Goal: Check status: Check status

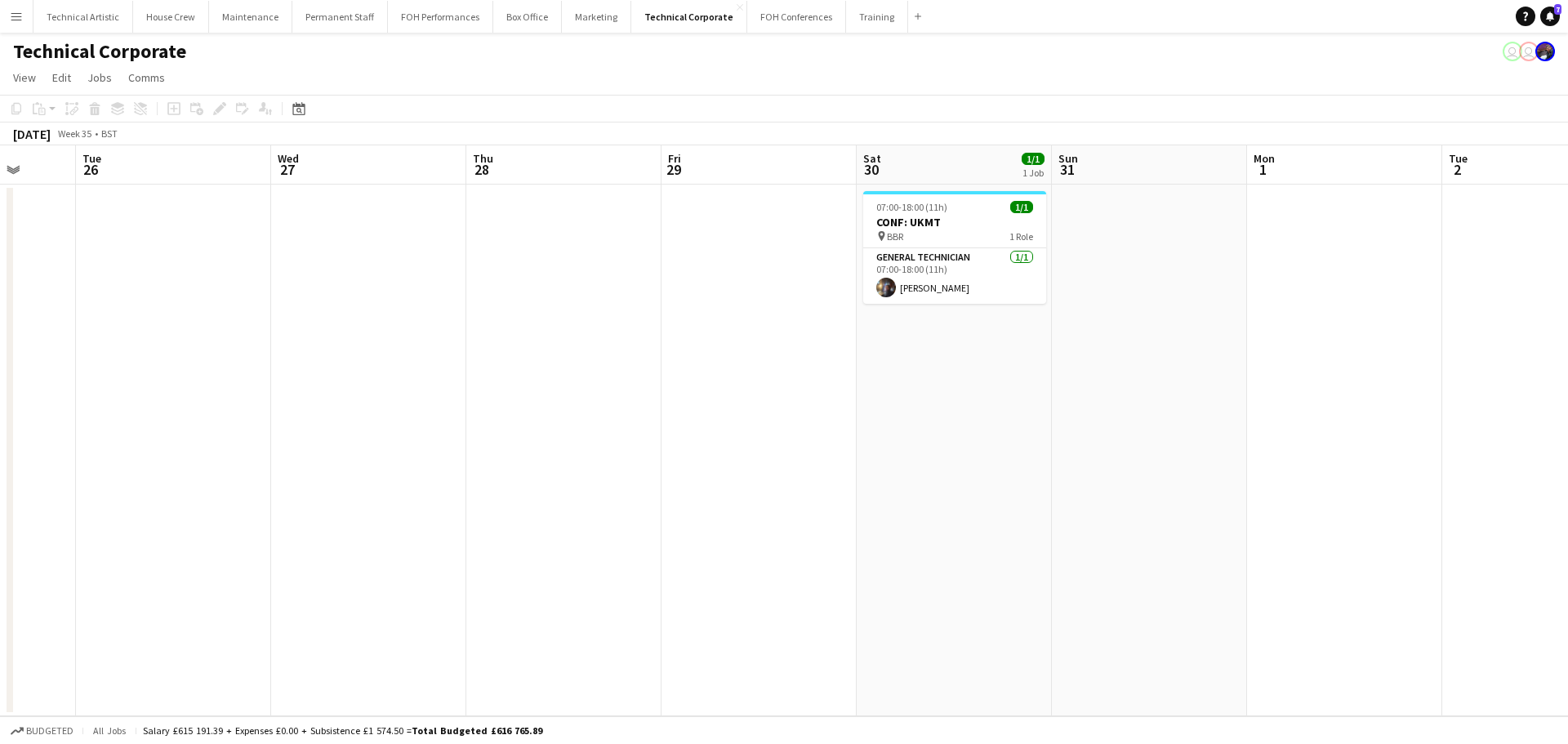
drag, startPoint x: 900, startPoint y: 291, endPoint x: 770, endPoint y: 308, distance: 131.1
click at [1, 206] on app-calendar-viewport "Fri 22 Sat 23 Sun 24 Mon 25 Tue 26 Wed 27 Thu 28 Fri 29 Sat 30 1/1 1 Job Sun 31…" at bounding box center [784, 431] width 1568 height 571
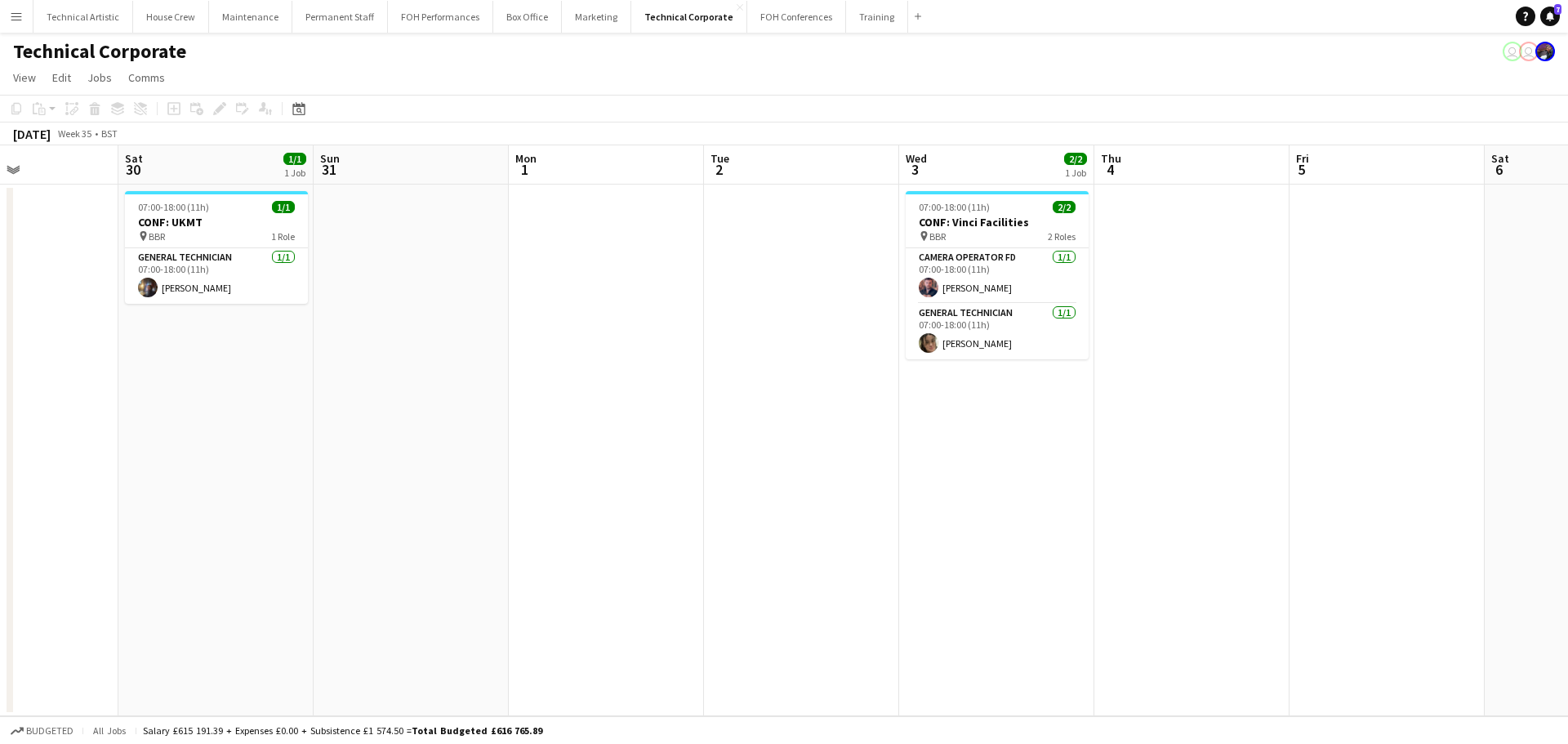
click at [285, 353] on app-calendar-viewport "Wed 27 Thu 28 Fri 29 Sat 30 1/1 1 Job Sun 31 Mon 1 Tue 2 Wed 3 2/2 1 Job Thu 4 …" at bounding box center [784, 431] width 1568 height 571
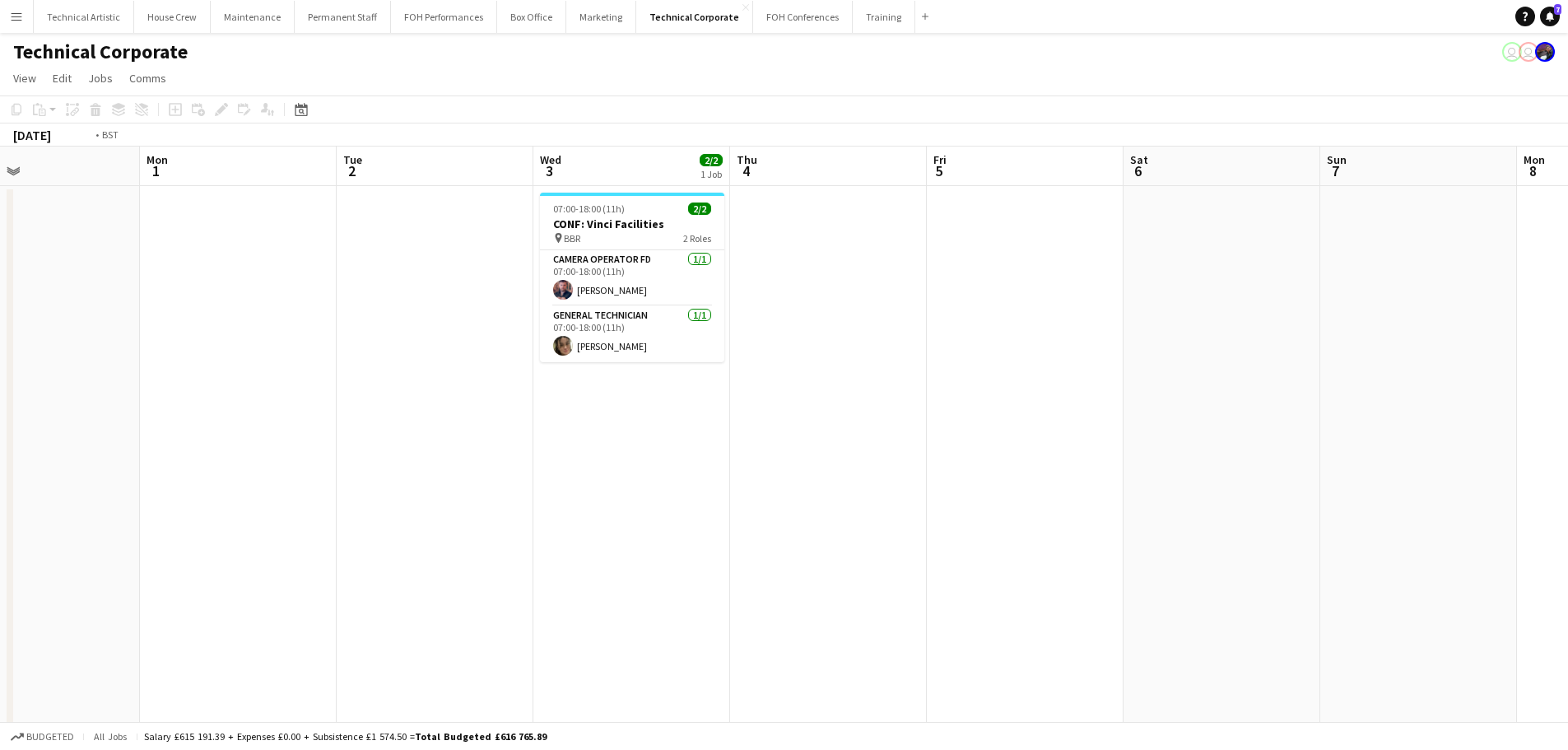
drag, startPoint x: 940, startPoint y: 372, endPoint x: 218, endPoint y: 364, distance: 722.0
click at [211, 364] on app-calendar-viewport "Wed 27 Thu 28 Fri 29 Sat 30 1/1 1 Job Sun 31 Mon 1 Tue 2 Wed 3 2/2 1 Job Thu 4 …" at bounding box center [784, 561] width 1568 height 829
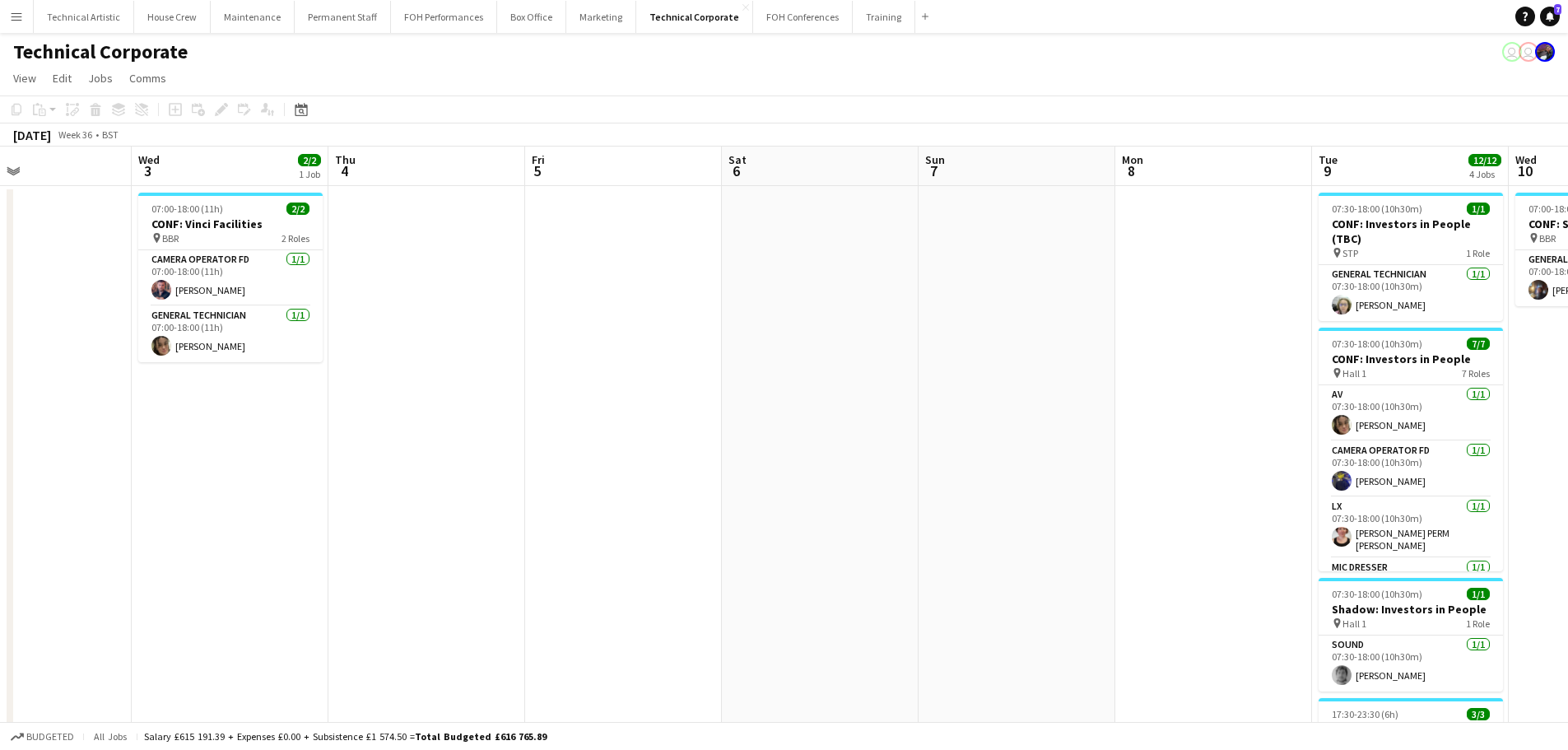
drag, startPoint x: 1034, startPoint y: 405, endPoint x: 240, endPoint y: 366, distance: 795.0
click at [240, 366] on app-calendar-viewport "Sat 30 1/1 1 Job Sun 31 Mon 1 Tue 2 Wed 3 2/2 1 Job Thu 4 Fri 5 Sat 6 Sun 7 Mon…" at bounding box center [784, 561] width 1568 height 829
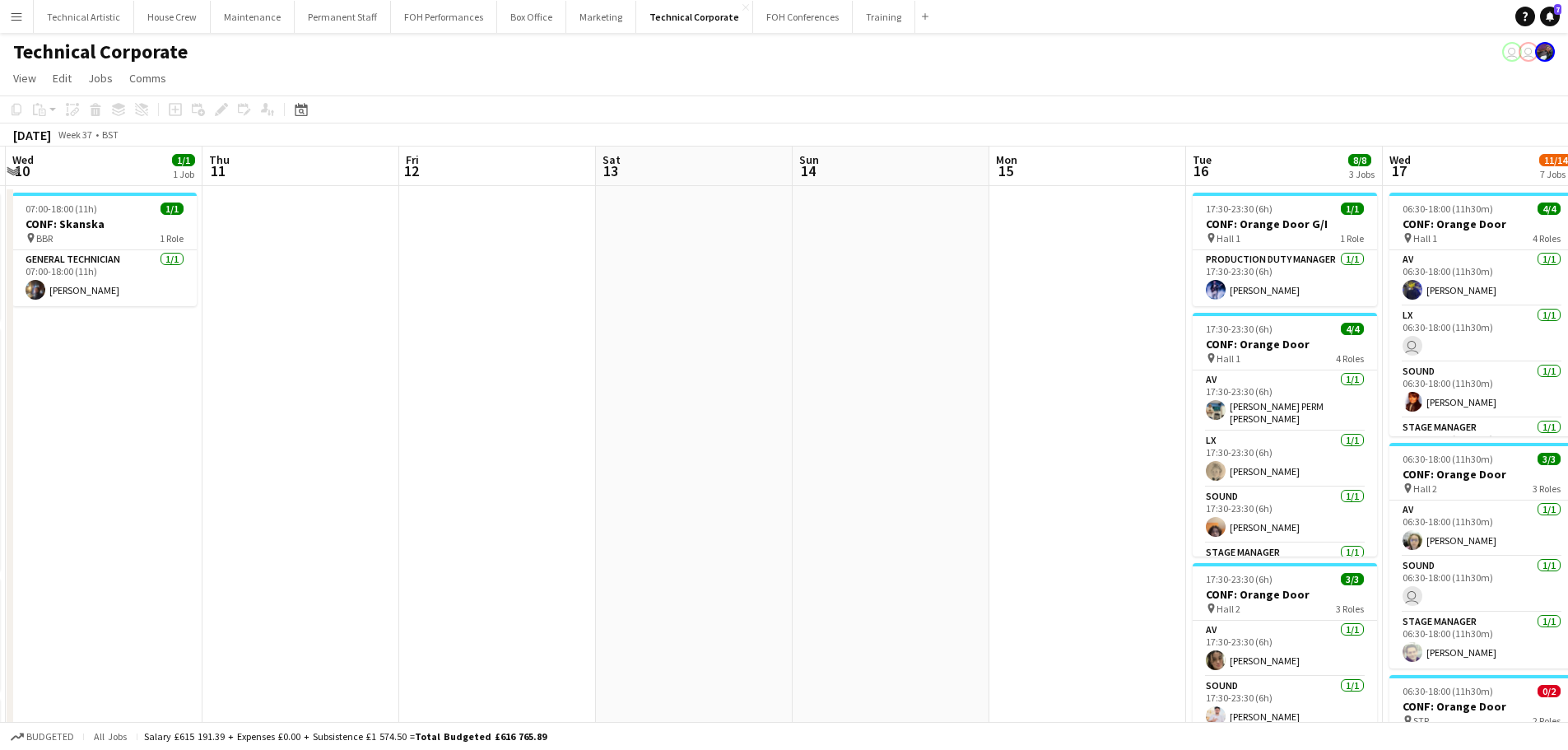
drag, startPoint x: 1038, startPoint y: 483, endPoint x: 299, endPoint y: 381, distance: 746.0
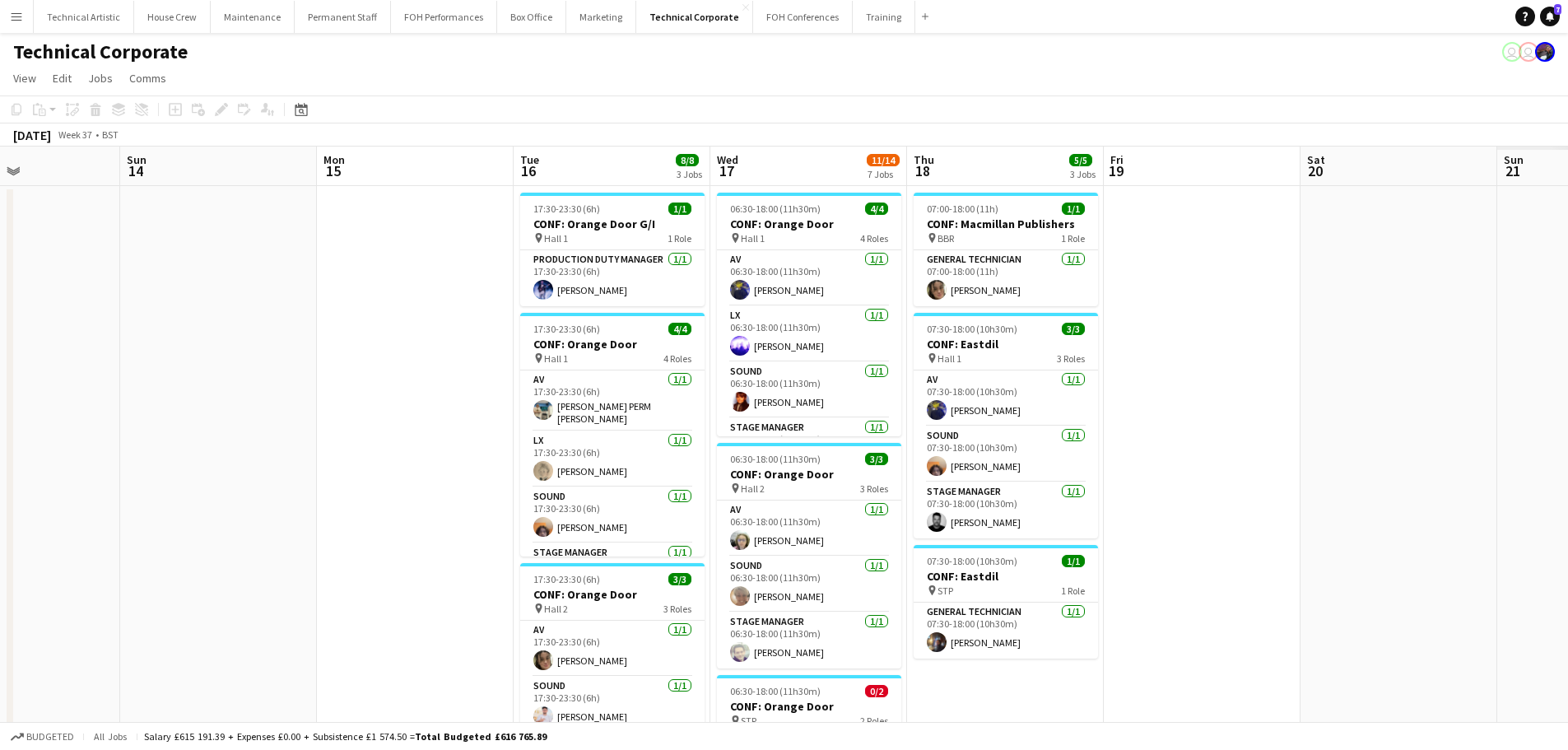
drag, startPoint x: 930, startPoint y: 412, endPoint x: 334, endPoint y: 412, distance: 596.0
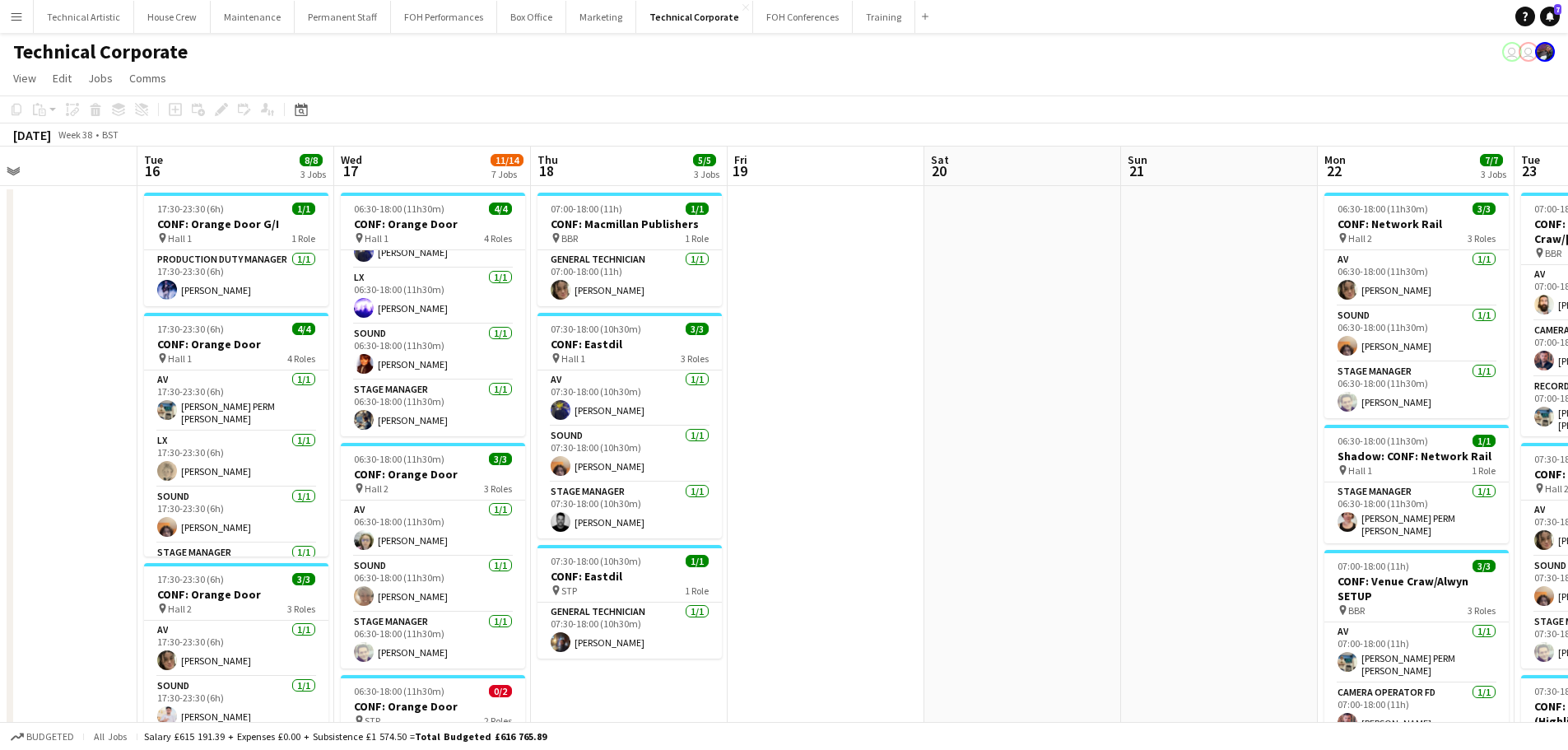
drag, startPoint x: 1206, startPoint y: 464, endPoint x: 443, endPoint y: 476, distance: 763.1
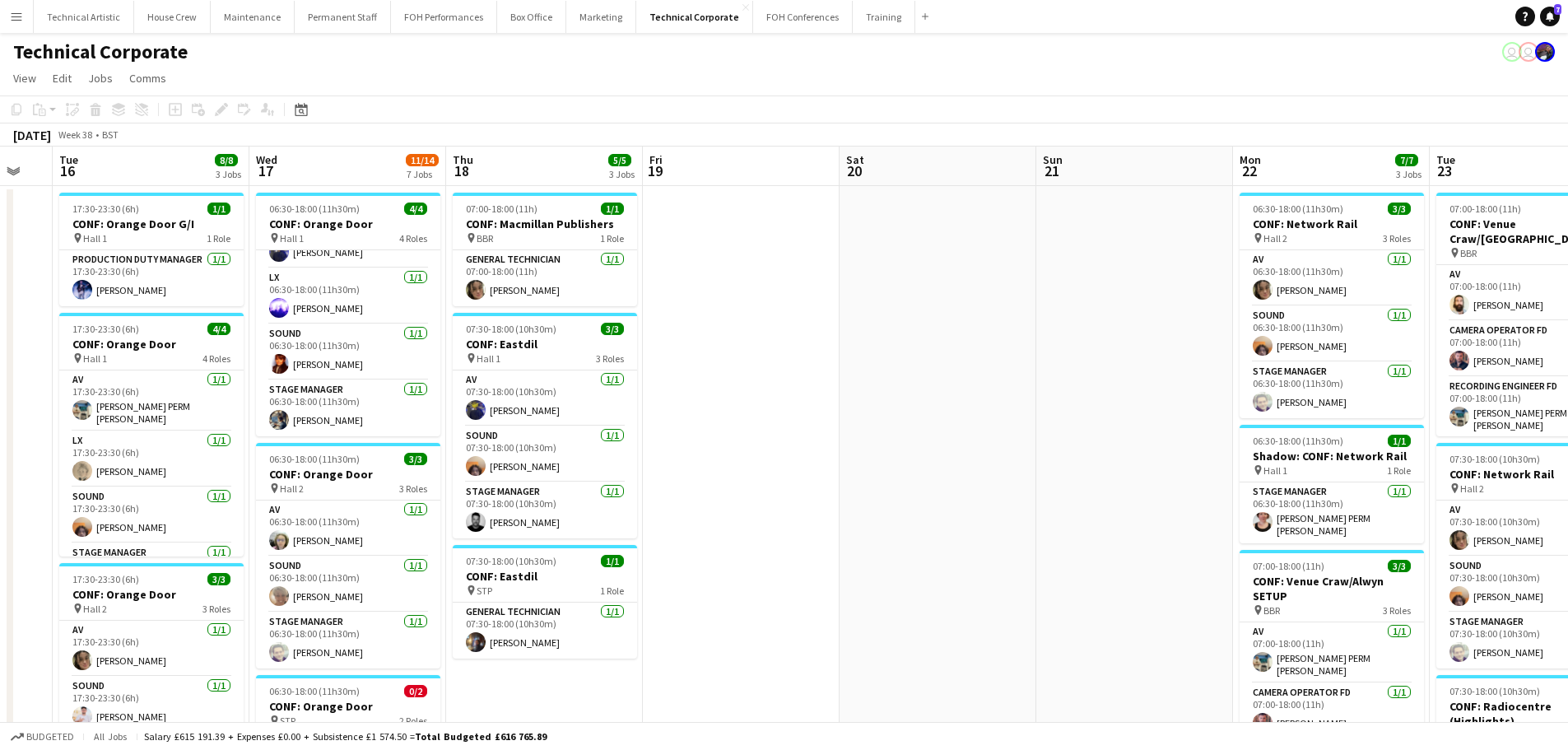
scroll to position [0, 369]
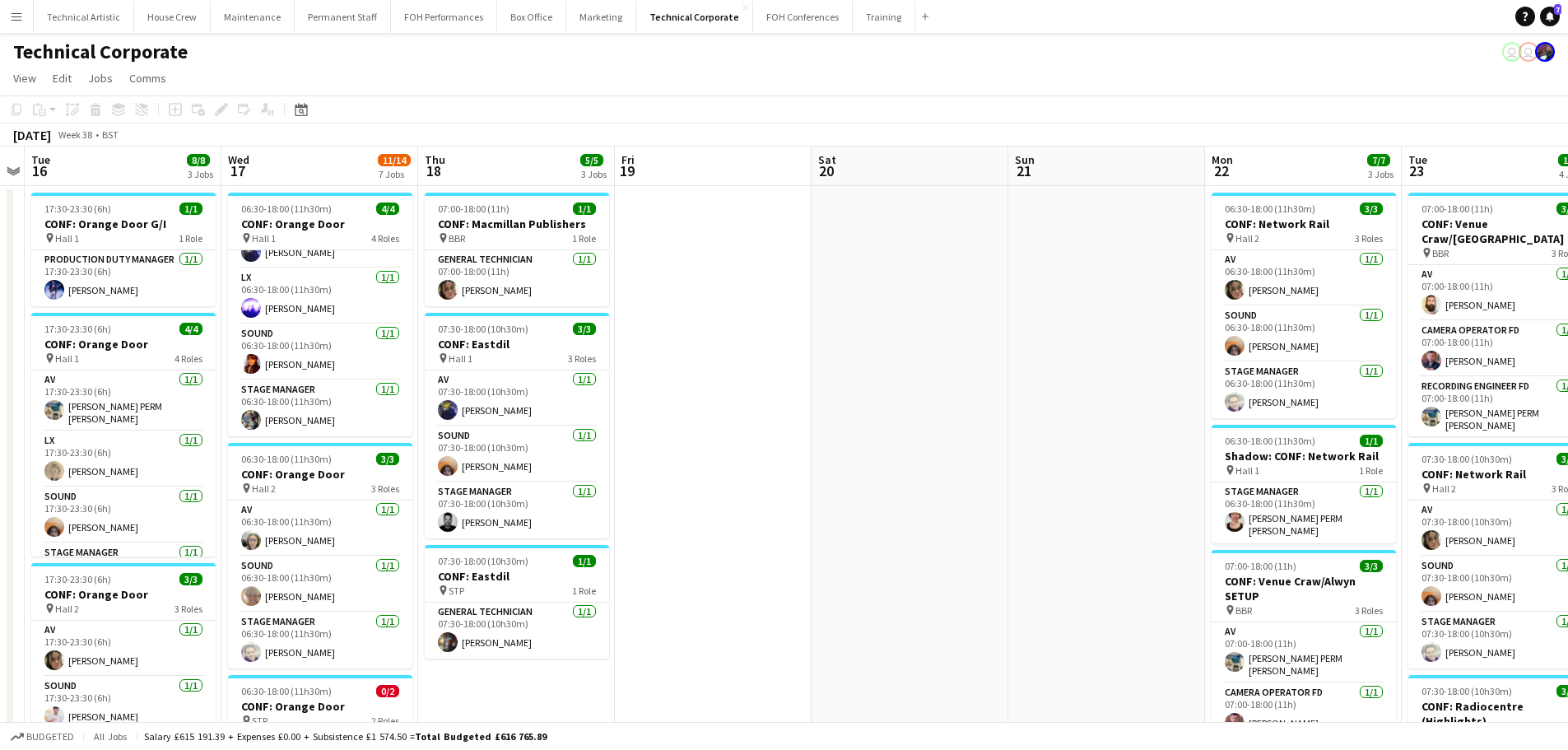
drag, startPoint x: 630, startPoint y: 461, endPoint x: 911, endPoint y: 499, distance: 283.6
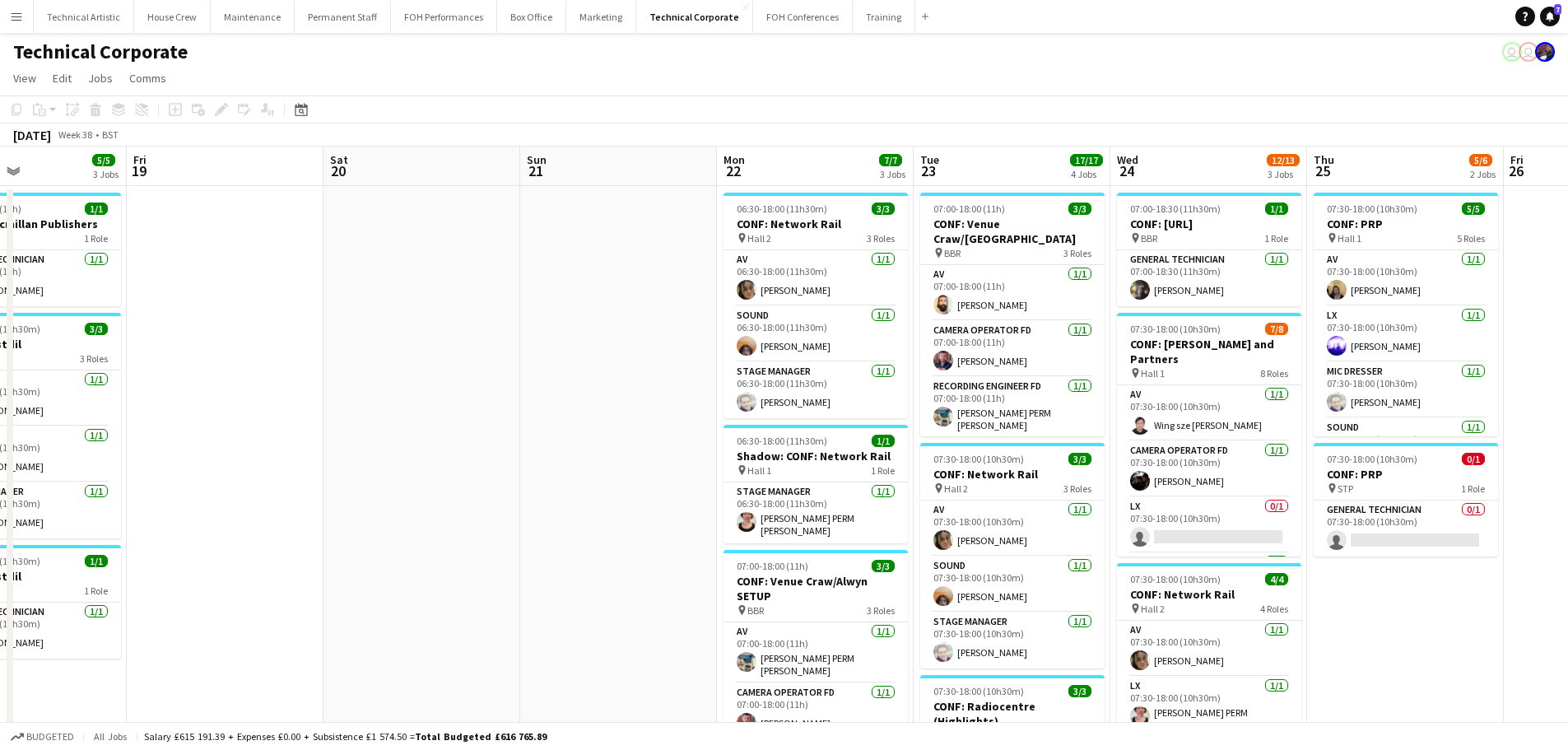
drag, startPoint x: 824, startPoint y: 516, endPoint x: 336, endPoint y: 491, distance: 488.6
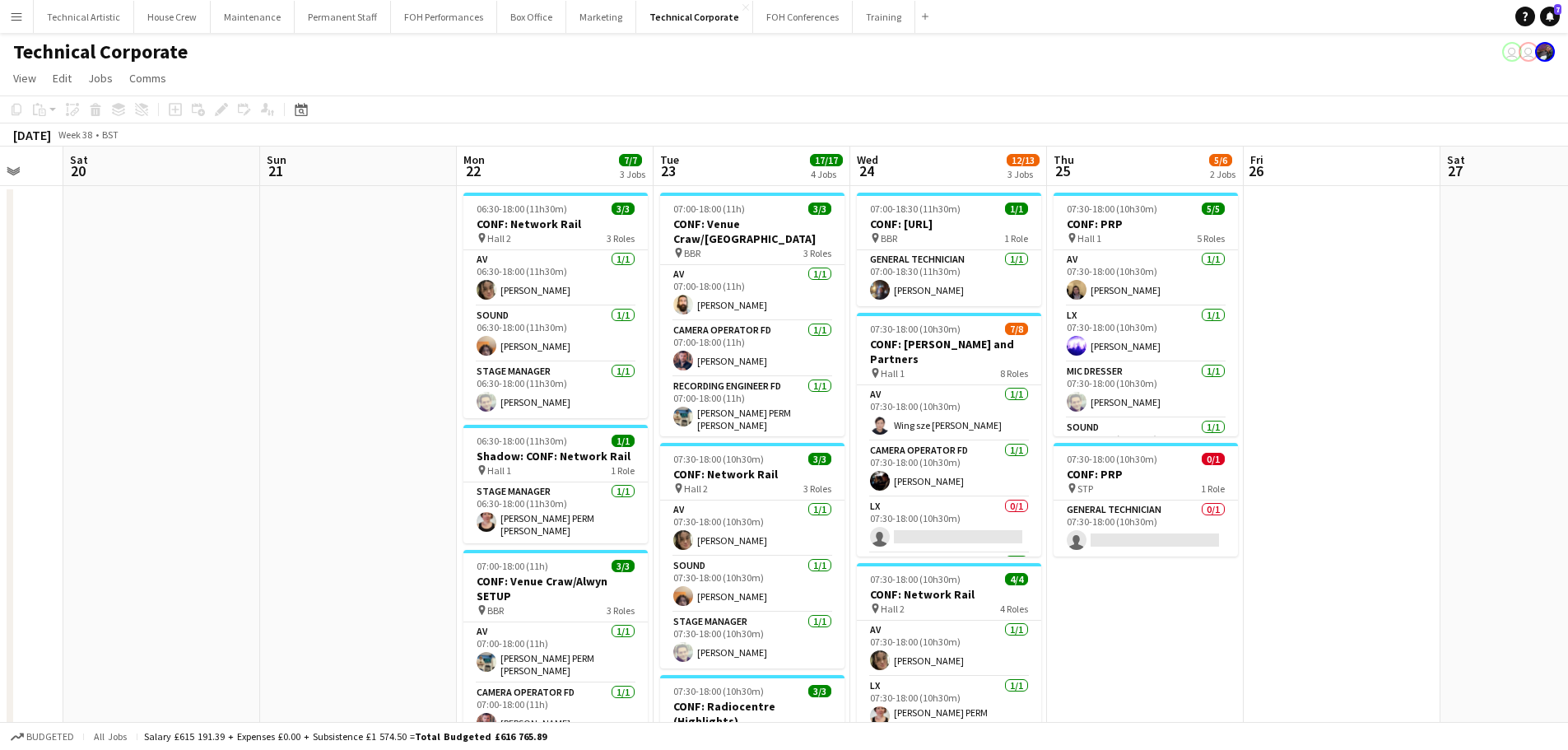
scroll to position [0, 726]
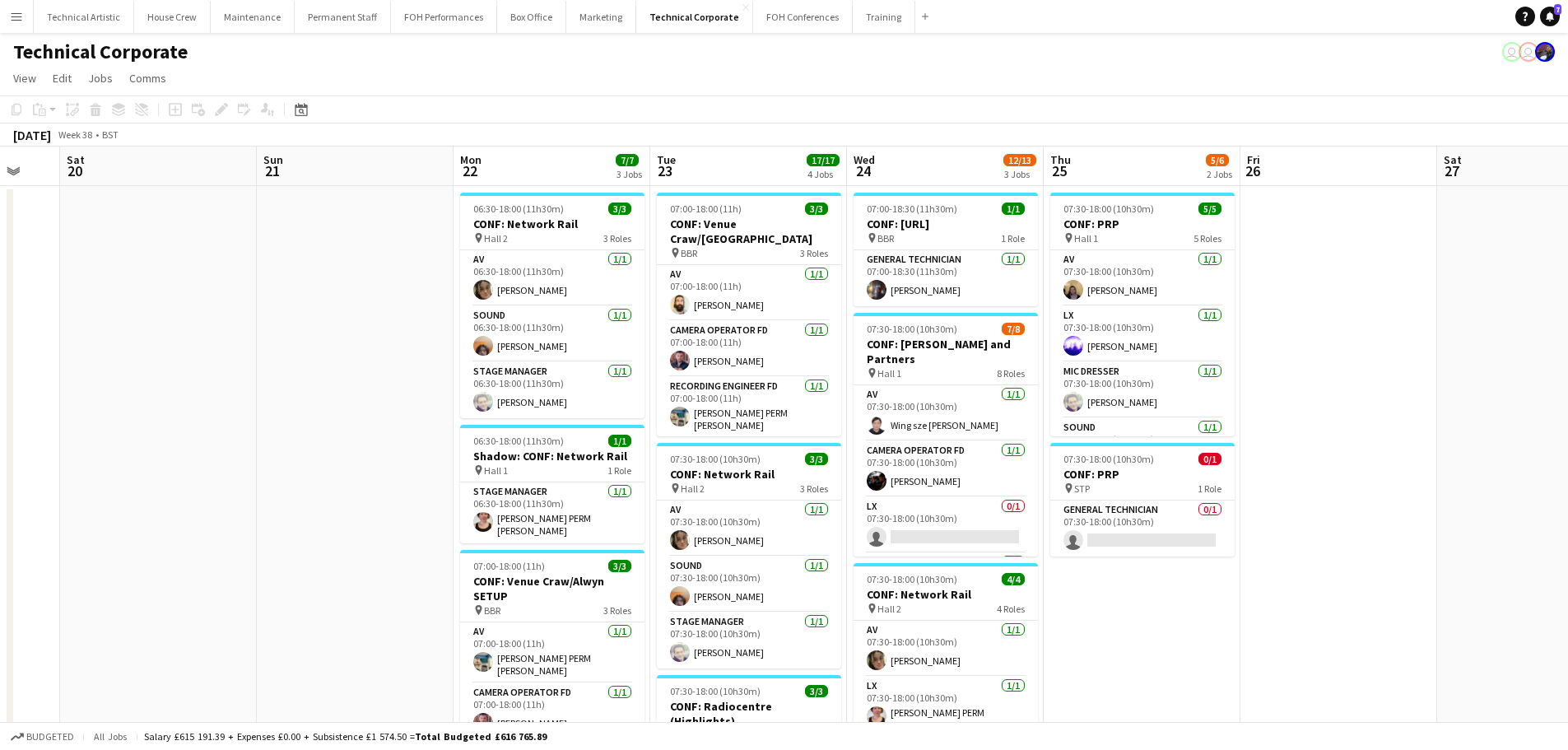
drag, startPoint x: 580, startPoint y: 473, endPoint x: 317, endPoint y: 449, distance: 264.1
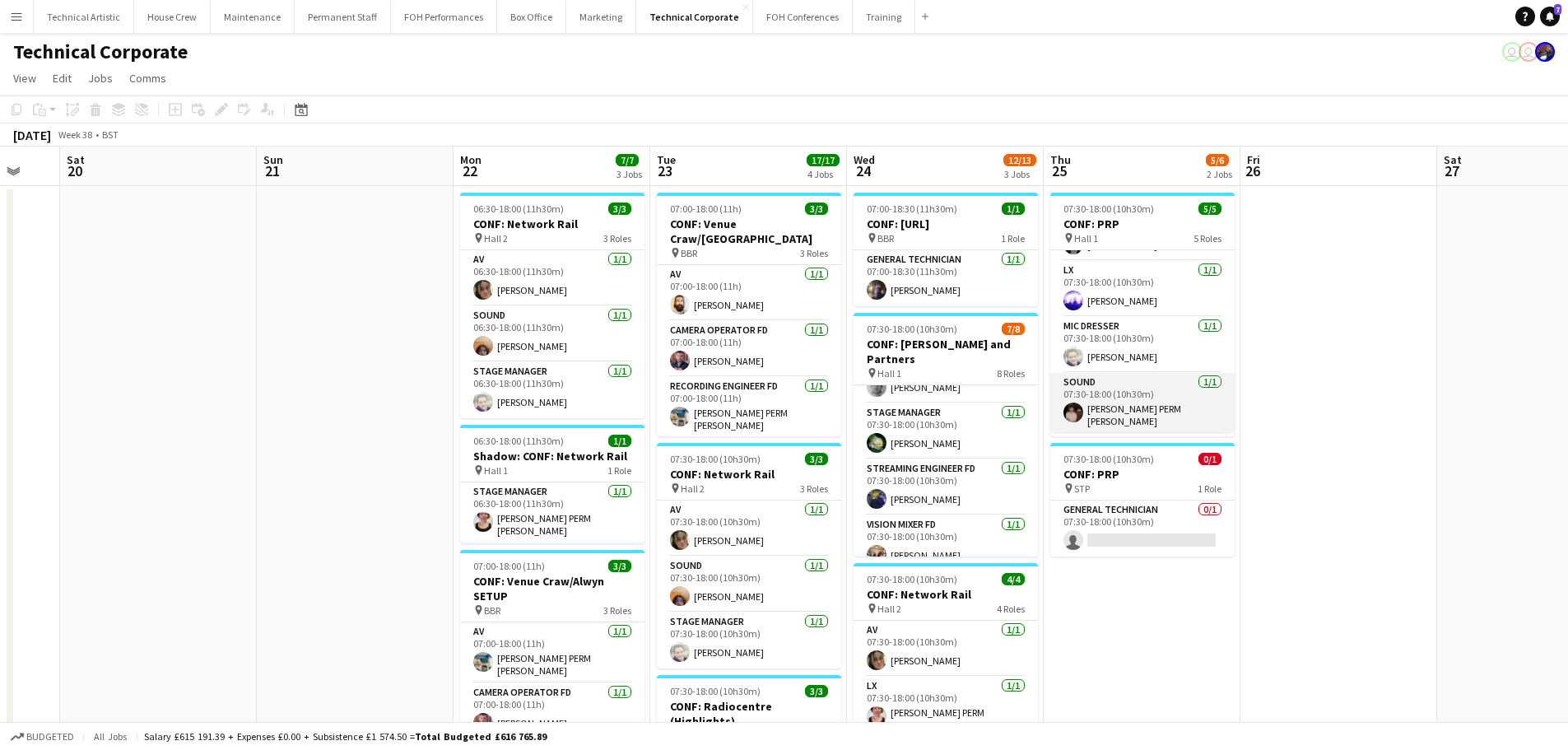
scroll to position [0, 0]
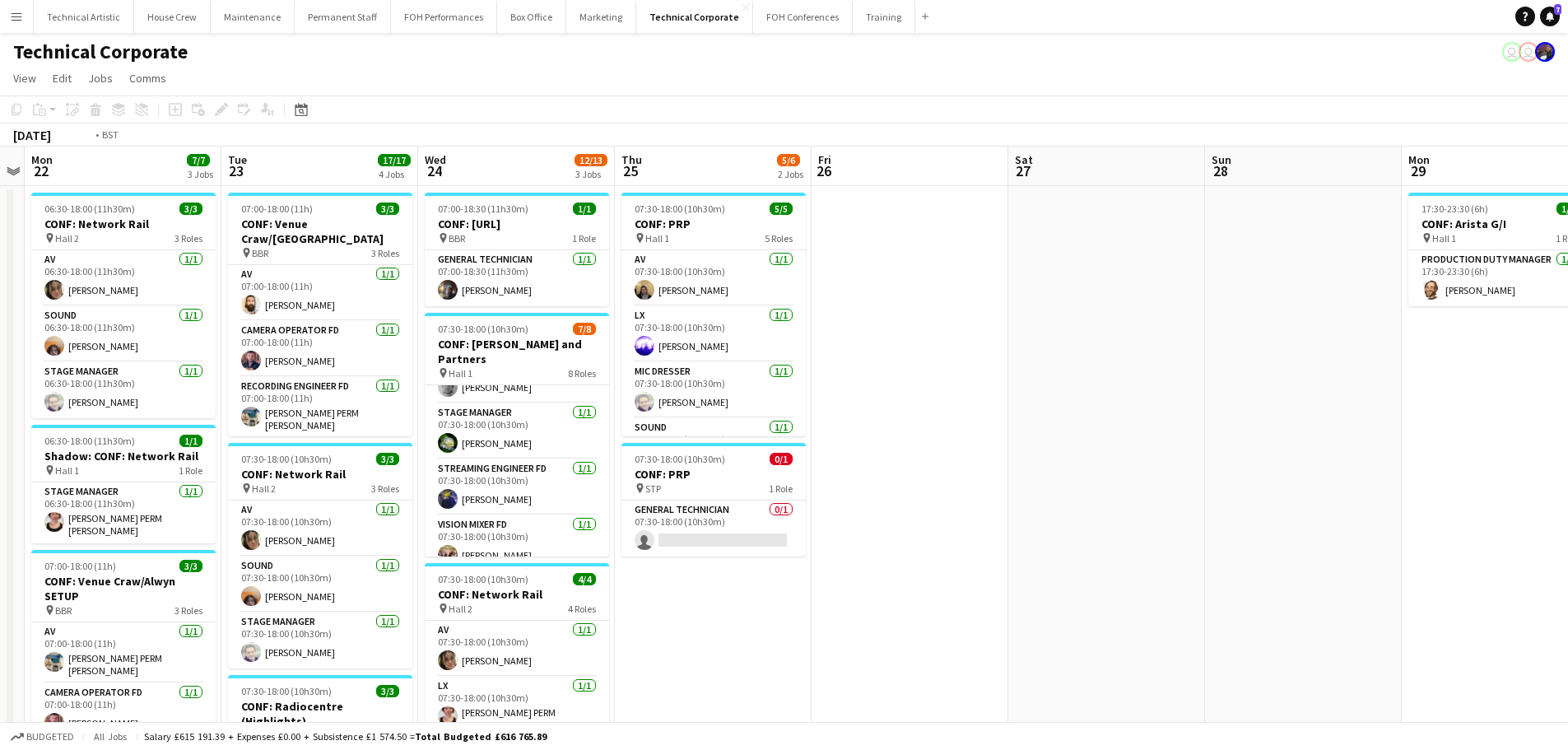
drag, startPoint x: 1324, startPoint y: 541, endPoint x: 648, endPoint y: 415, distance: 687.6
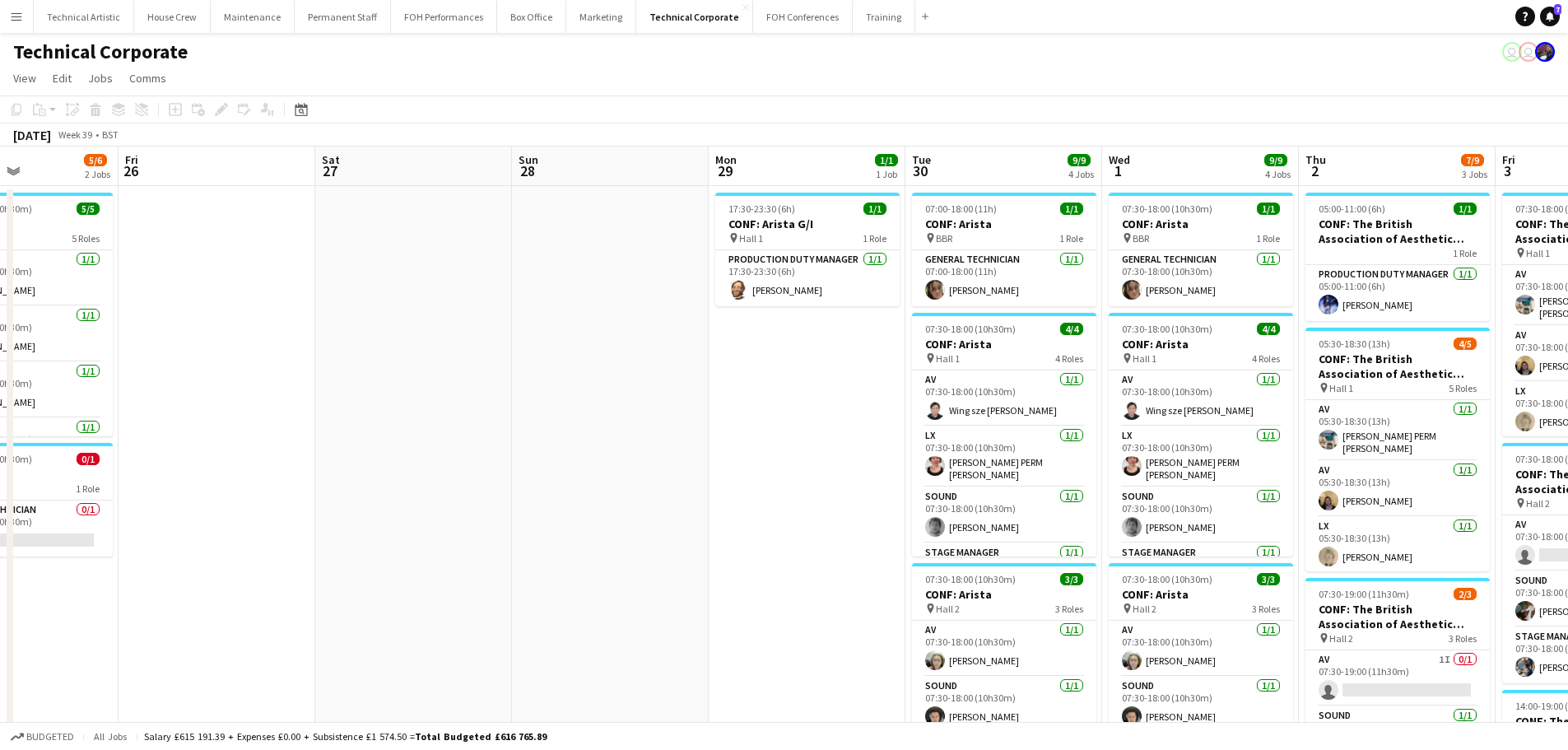
scroll to position [0, 808]
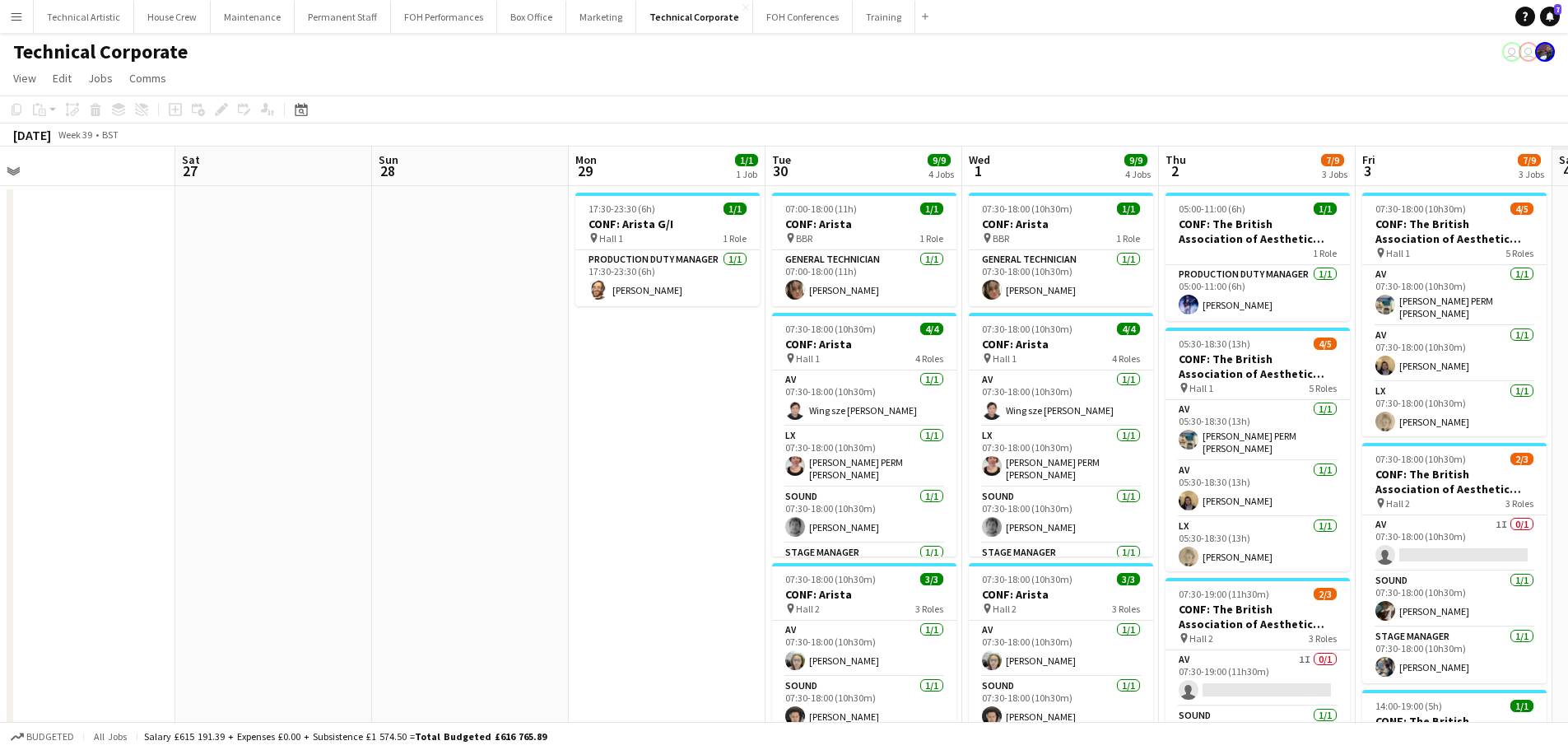
drag, startPoint x: 1003, startPoint y: 460, endPoint x: 594, endPoint y: 379, distance: 416.9
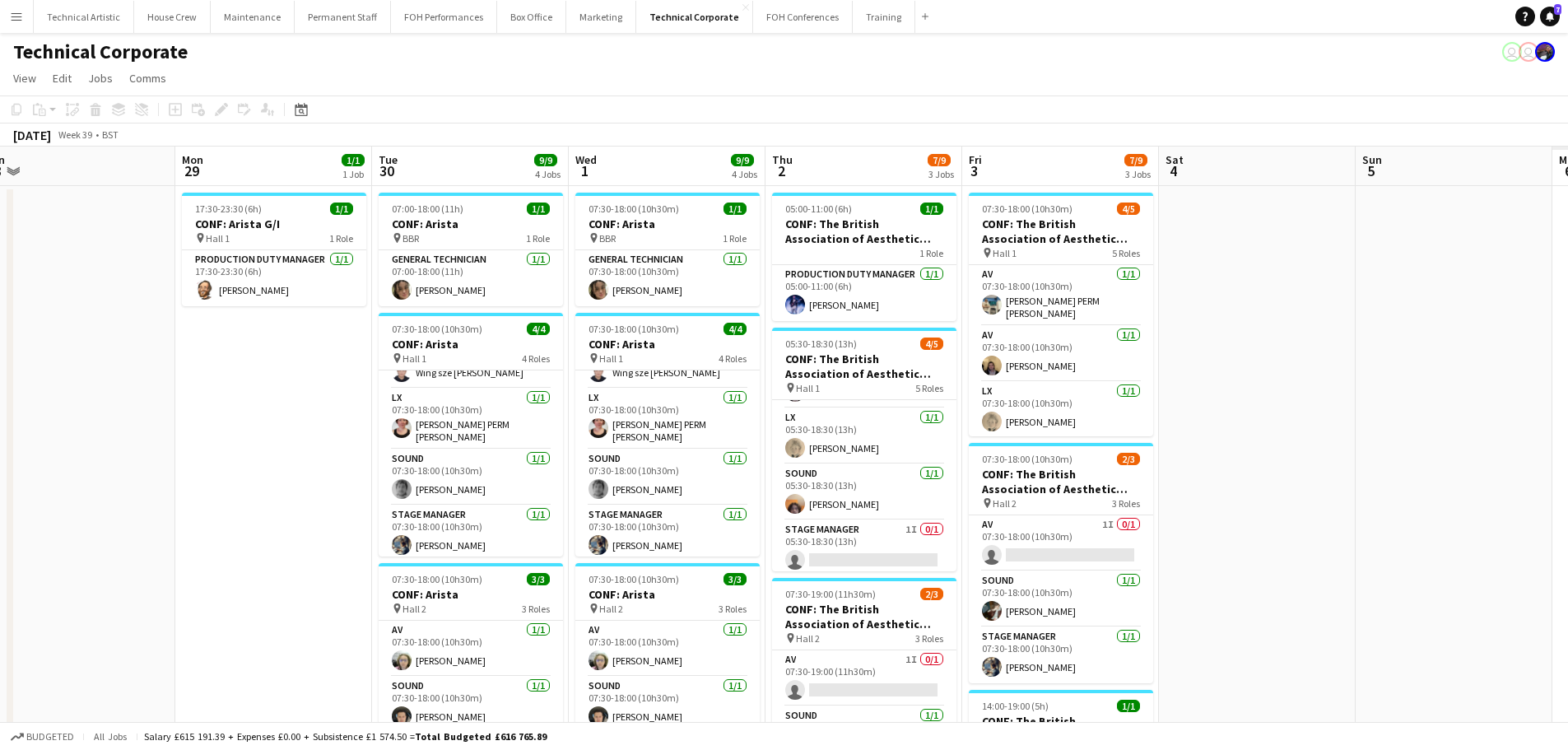
scroll to position [0, 792]
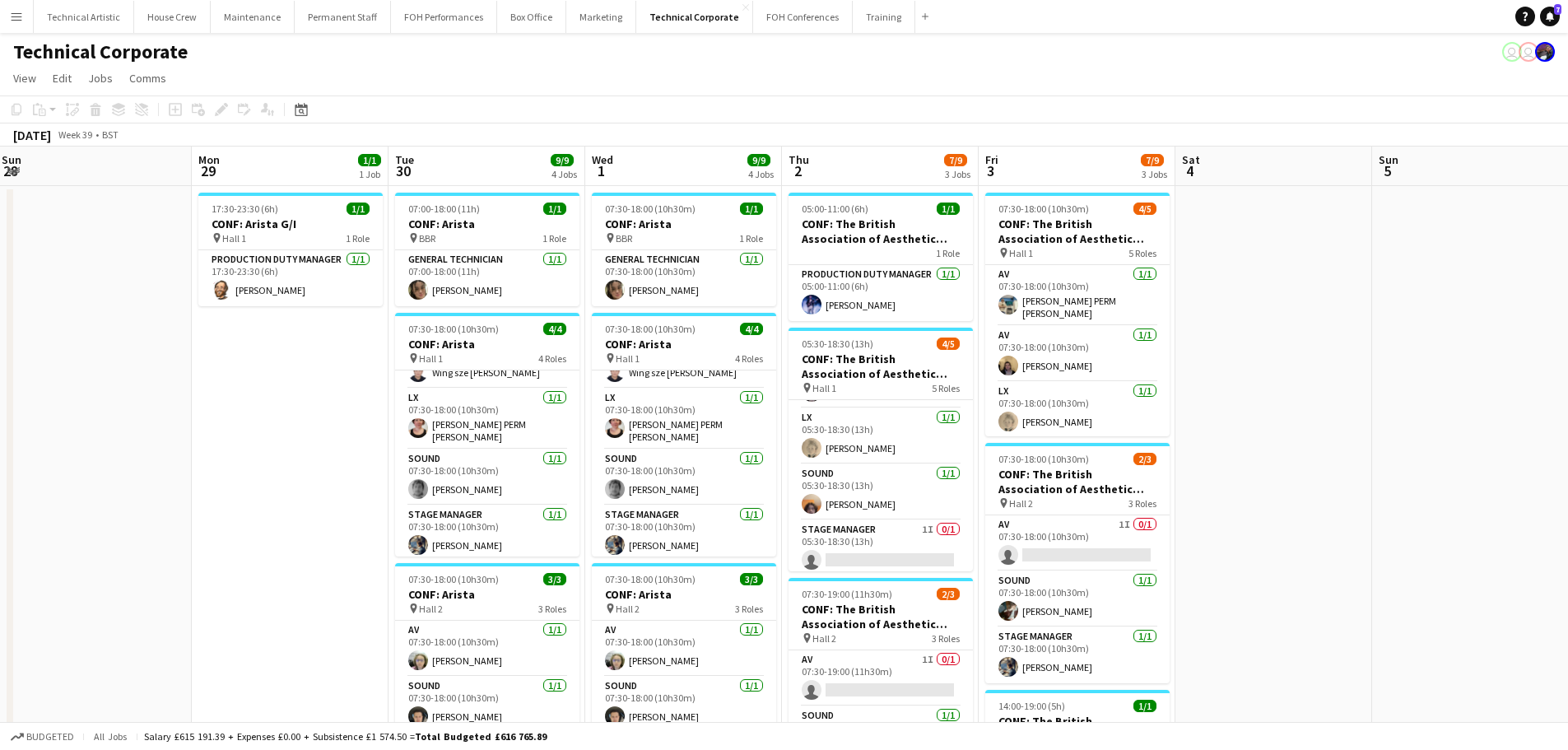
drag, startPoint x: 1115, startPoint y: 593, endPoint x: 738, endPoint y: 535, distance: 381.4
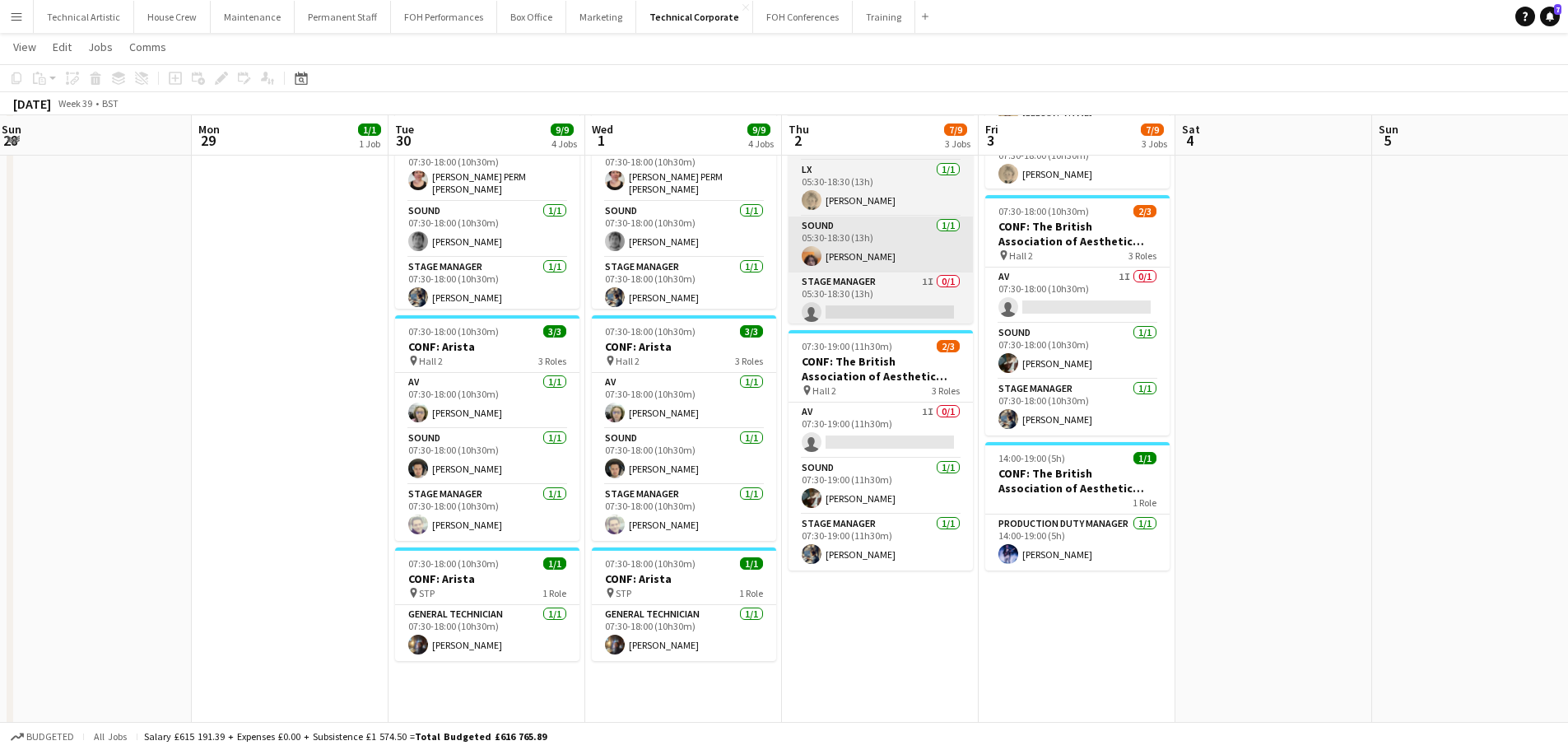
scroll to position [247, 0]
